Goal: Transaction & Acquisition: Purchase product/service

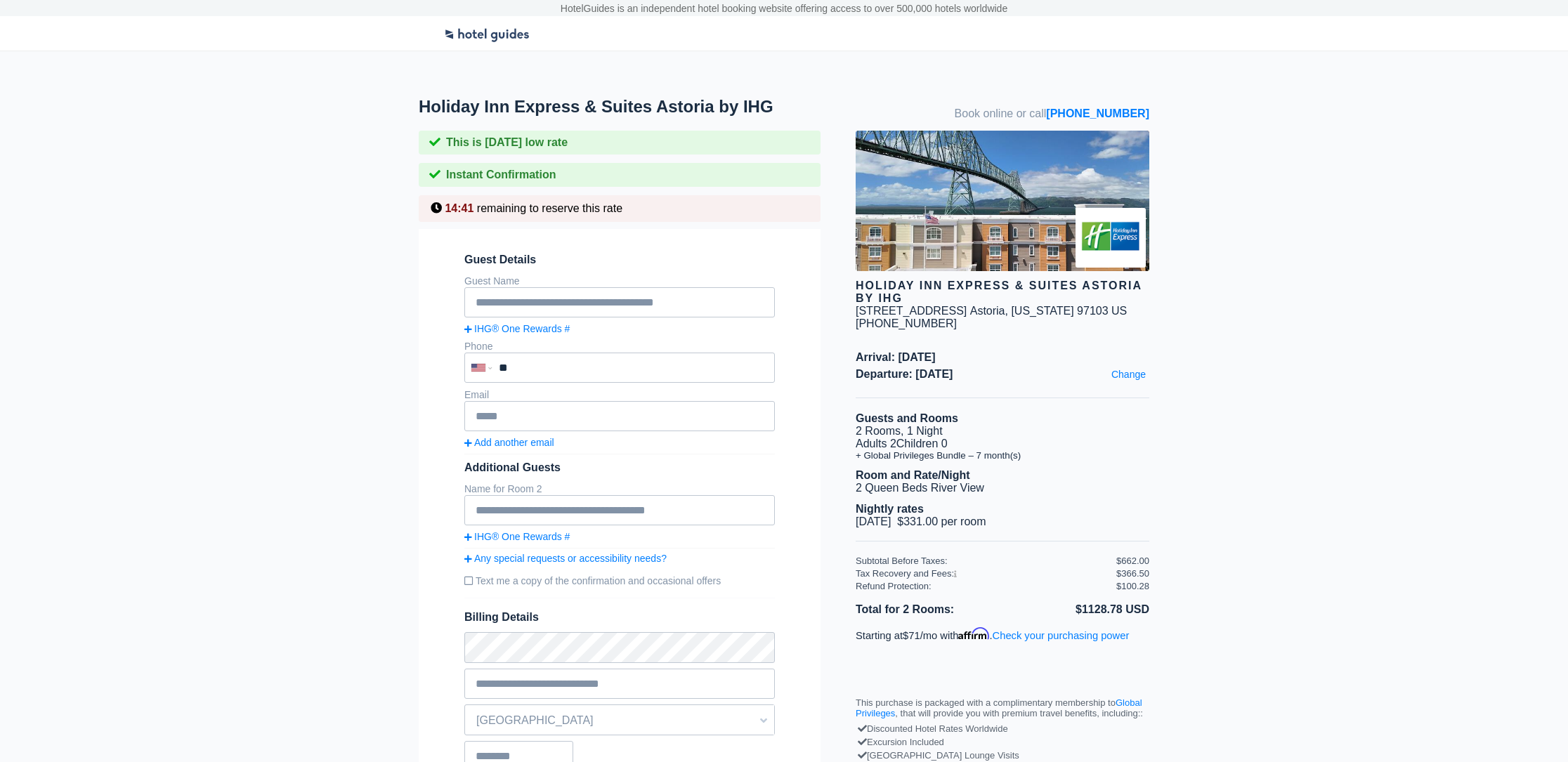
click at [937, 458] on li "+ Global Privileges Bundle – 7 month(s)" at bounding box center [1002, 455] width 294 height 11
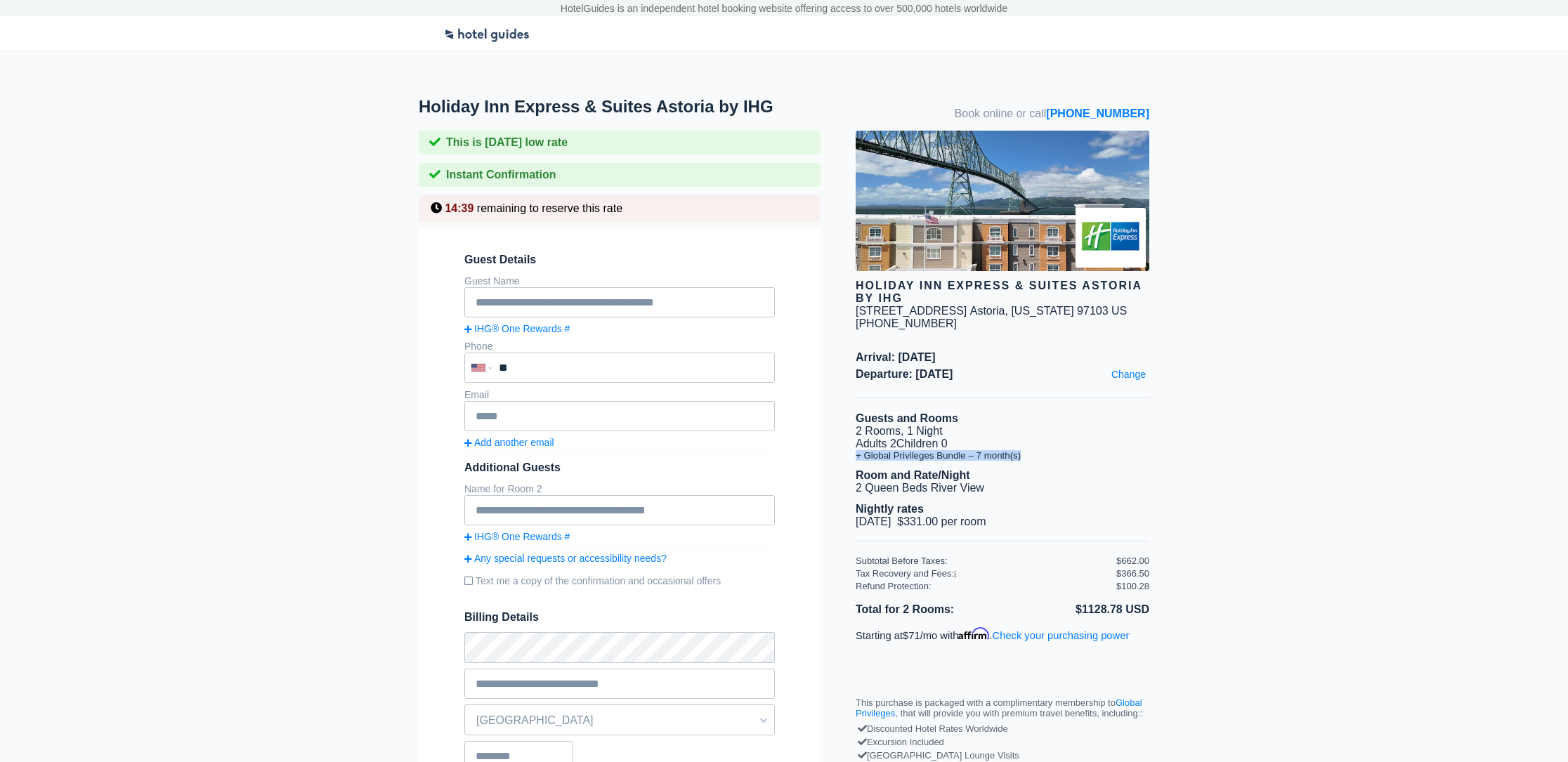
click at [937, 458] on li "+ Global Privileges Bundle – 7 month(s)" at bounding box center [1002, 455] width 294 height 11
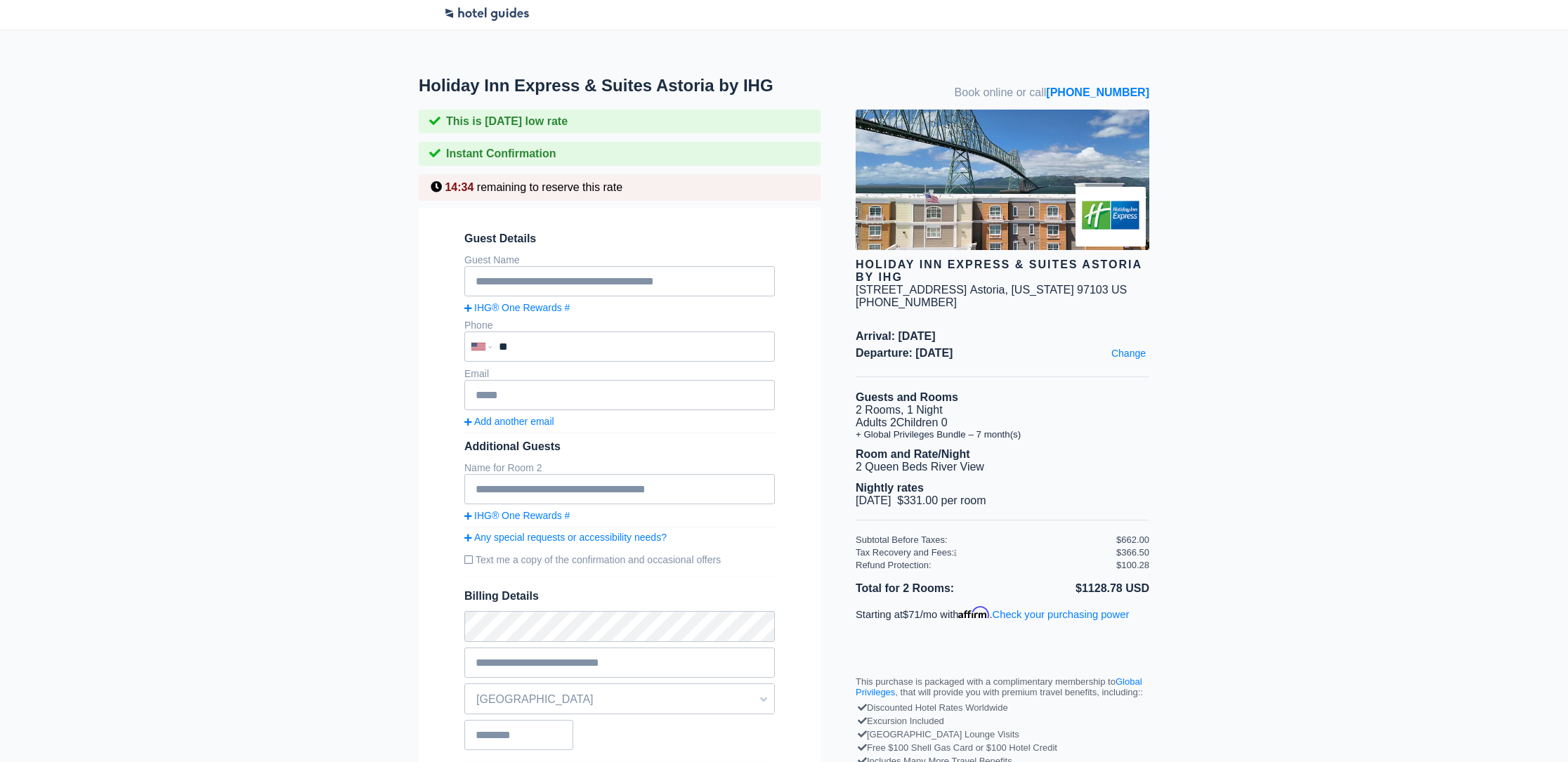
scroll to position [85, 0]
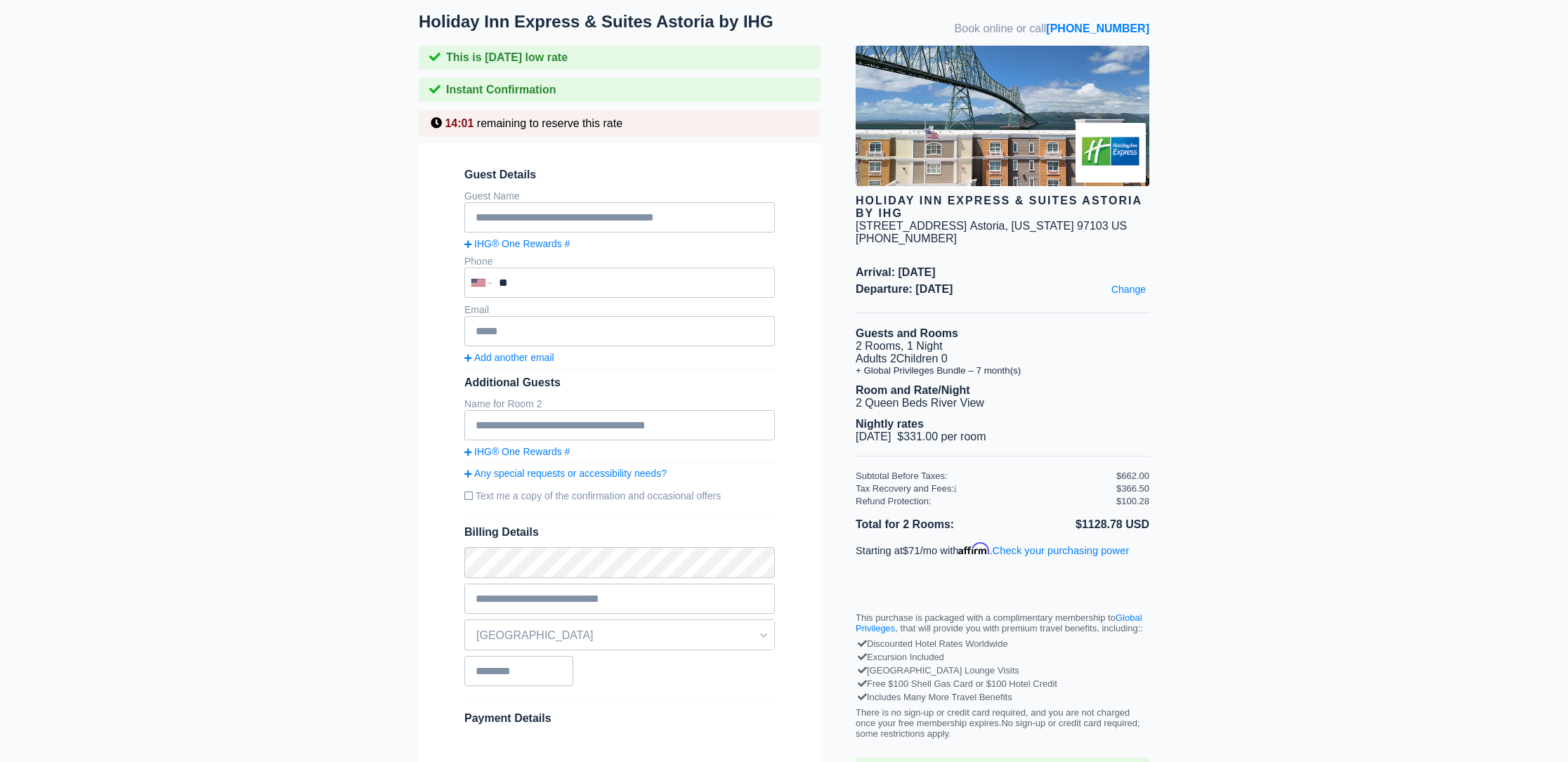
click at [959, 489] on div "Tax Recovery and Fees:" at bounding box center [985, 488] width 261 height 11
click at [957, 489] on icon at bounding box center [955, 489] width 3 height 7
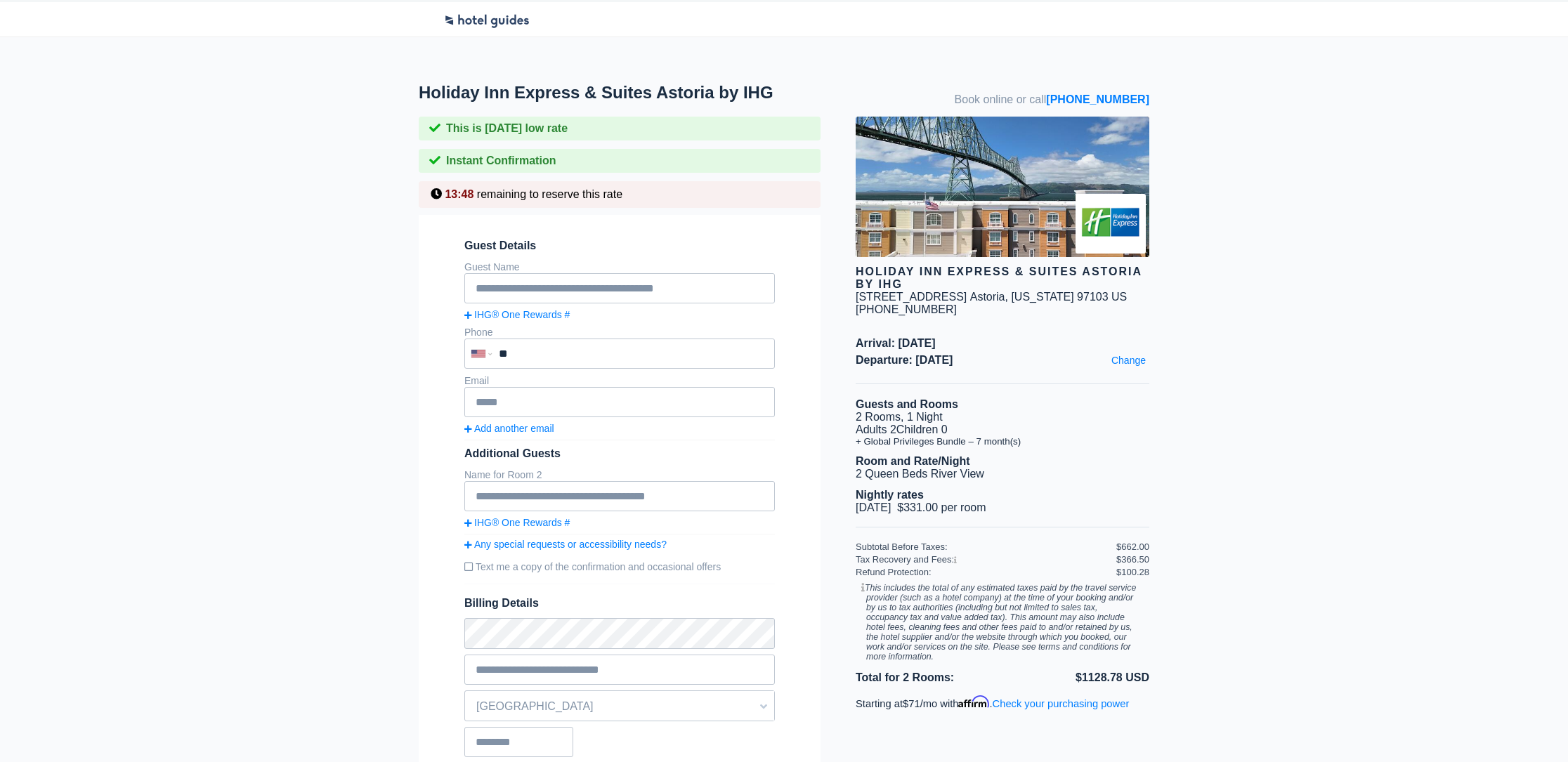
scroll to position [30, 0]
